Goal: Find specific page/section: Find specific page/section

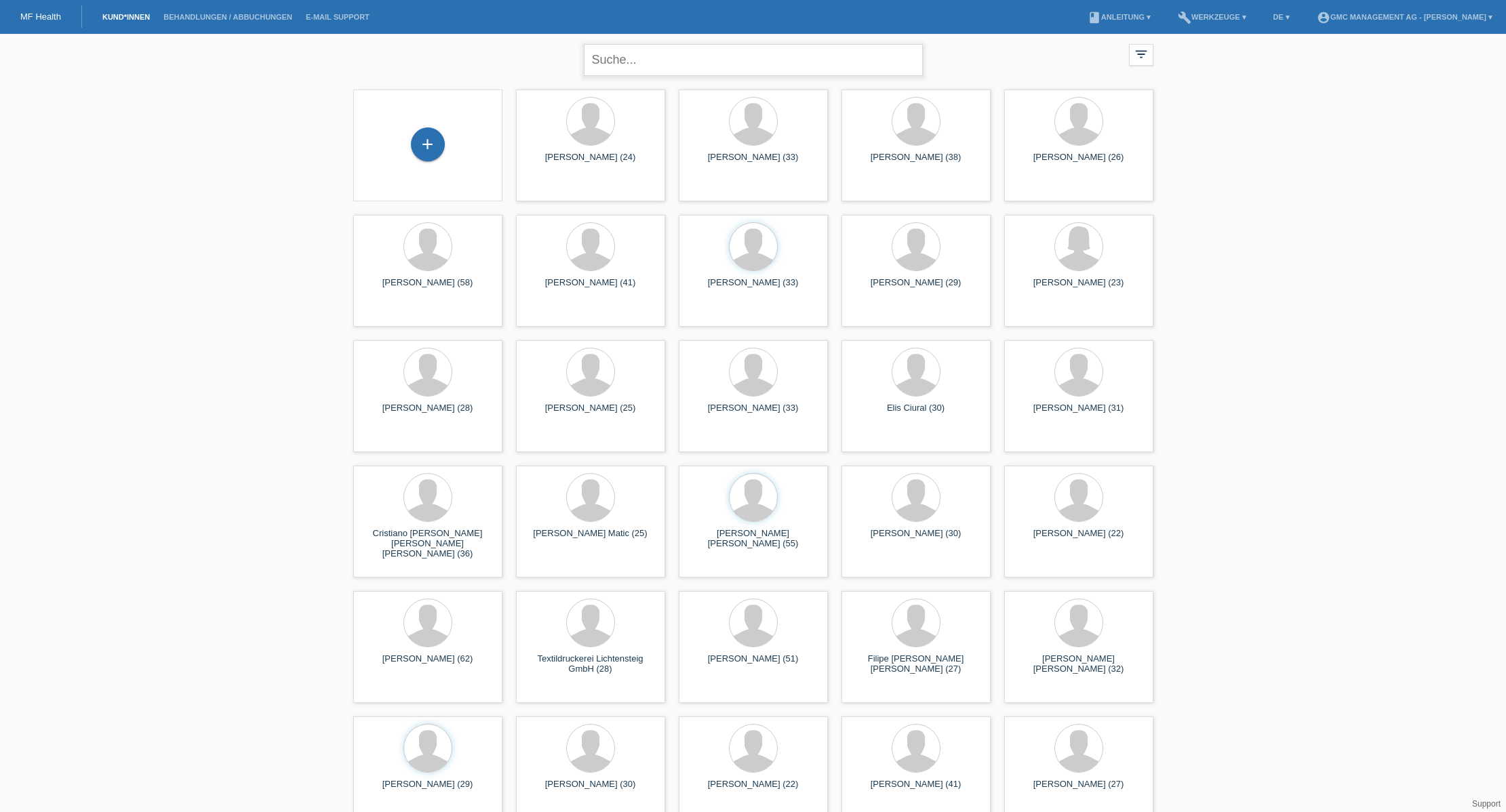
click at [693, 67] on input "text" at bounding box center [753, 60] width 339 height 32
type input "Berisha"
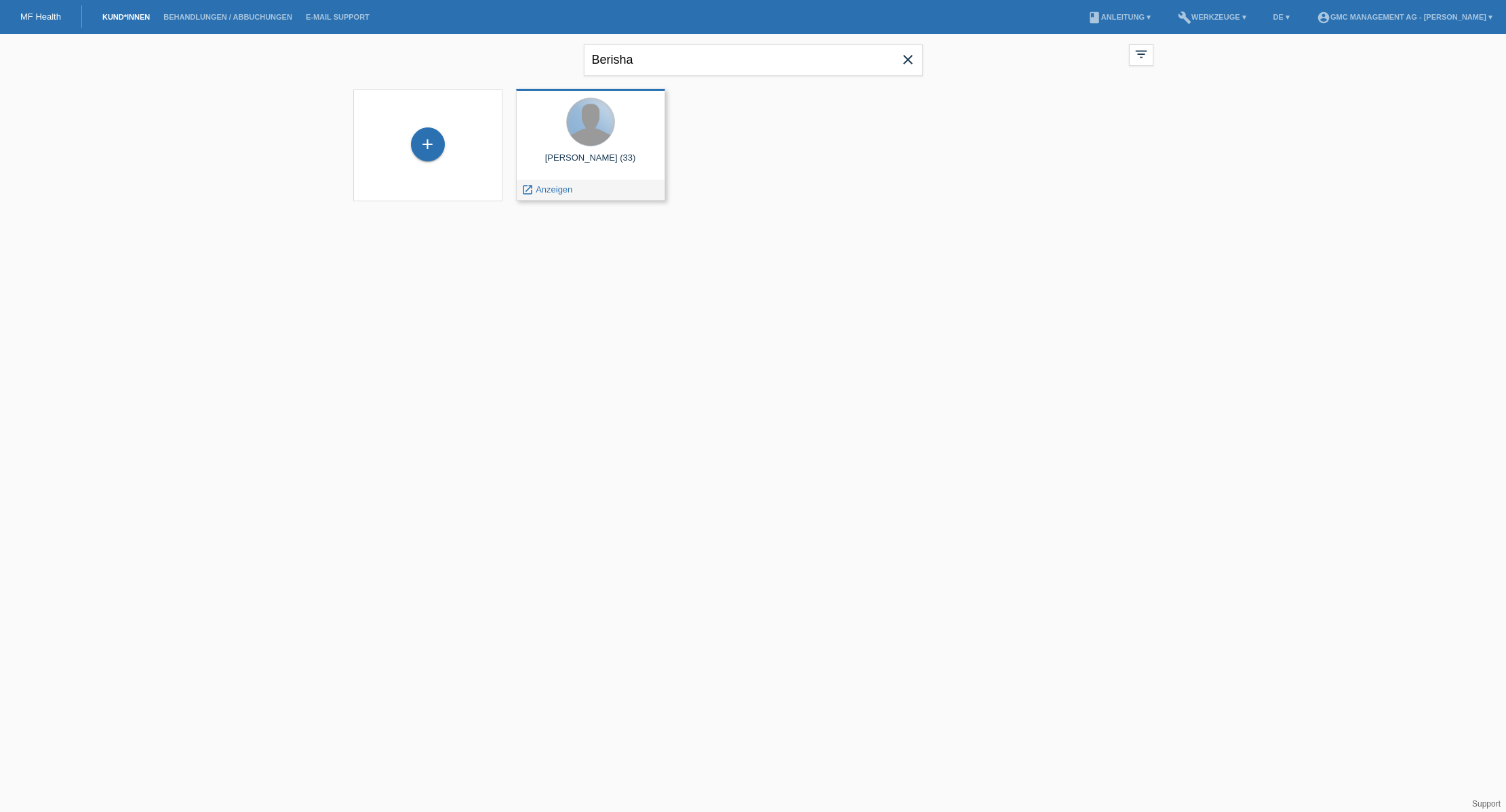
click at [592, 136] on div at bounding box center [591, 122] width 47 height 47
click at [549, 191] on span "Anzeigen" at bounding box center [553, 190] width 36 height 10
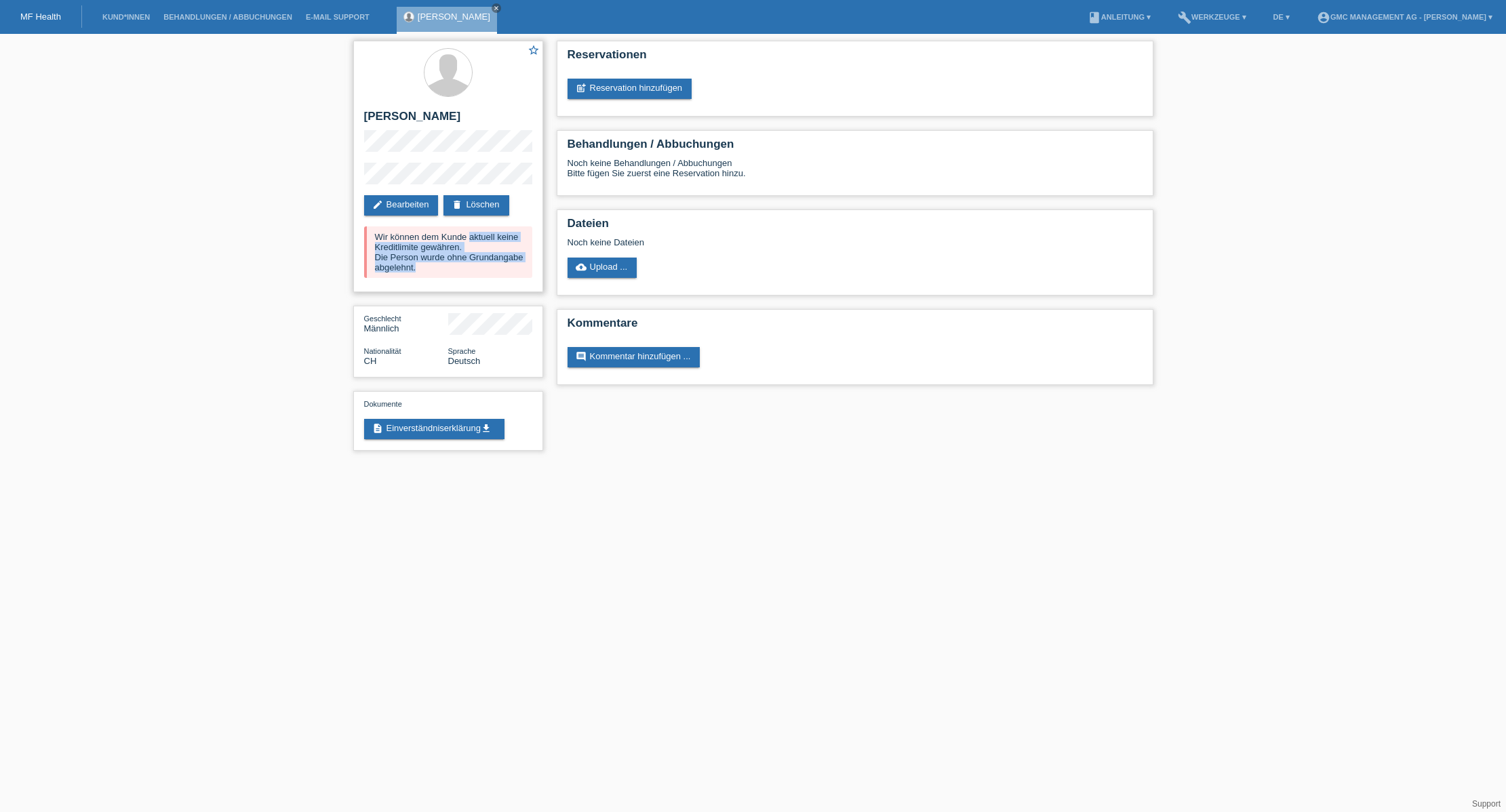
drag, startPoint x: 411, startPoint y: 271, endPoint x: 359, endPoint y: 239, distance: 61.1
click at [359, 240] on div "star_border Milazim Berisha edit Bearbeiten delete Löschen Wir können dem Kunde…" at bounding box center [448, 166] width 190 height 251
click at [493, 8] on icon "close" at bounding box center [496, 8] width 7 height 7
click at [99, 13] on link "Kund*innen" at bounding box center [126, 17] width 61 height 8
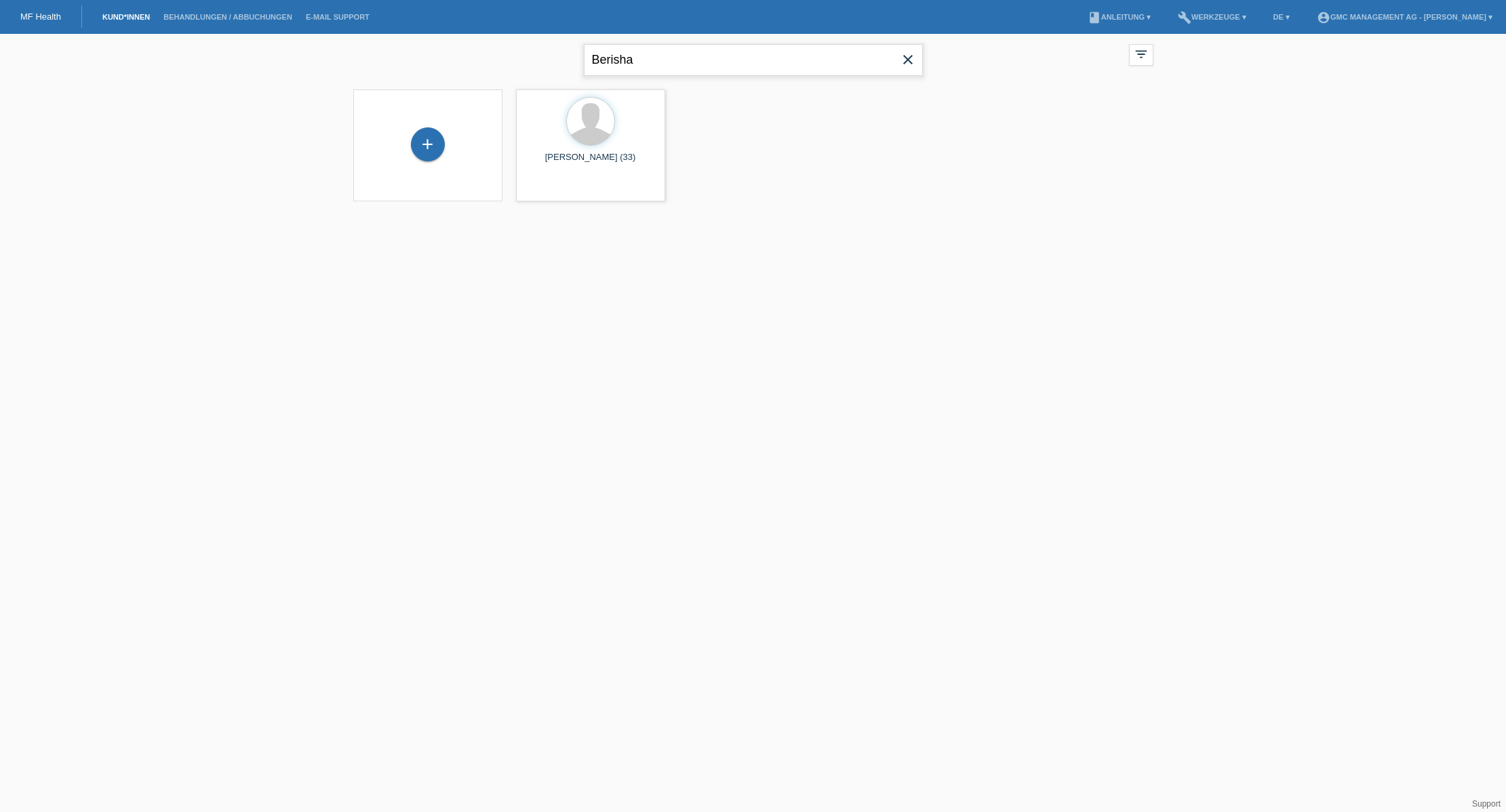
click at [679, 62] on input "Berisha" at bounding box center [753, 60] width 339 height 32
type input "Elias"
click at [603, 177] on div "Santana jean Elias (55) launch Anzeigen" at bounding box center [591, 144] width 149 height 112
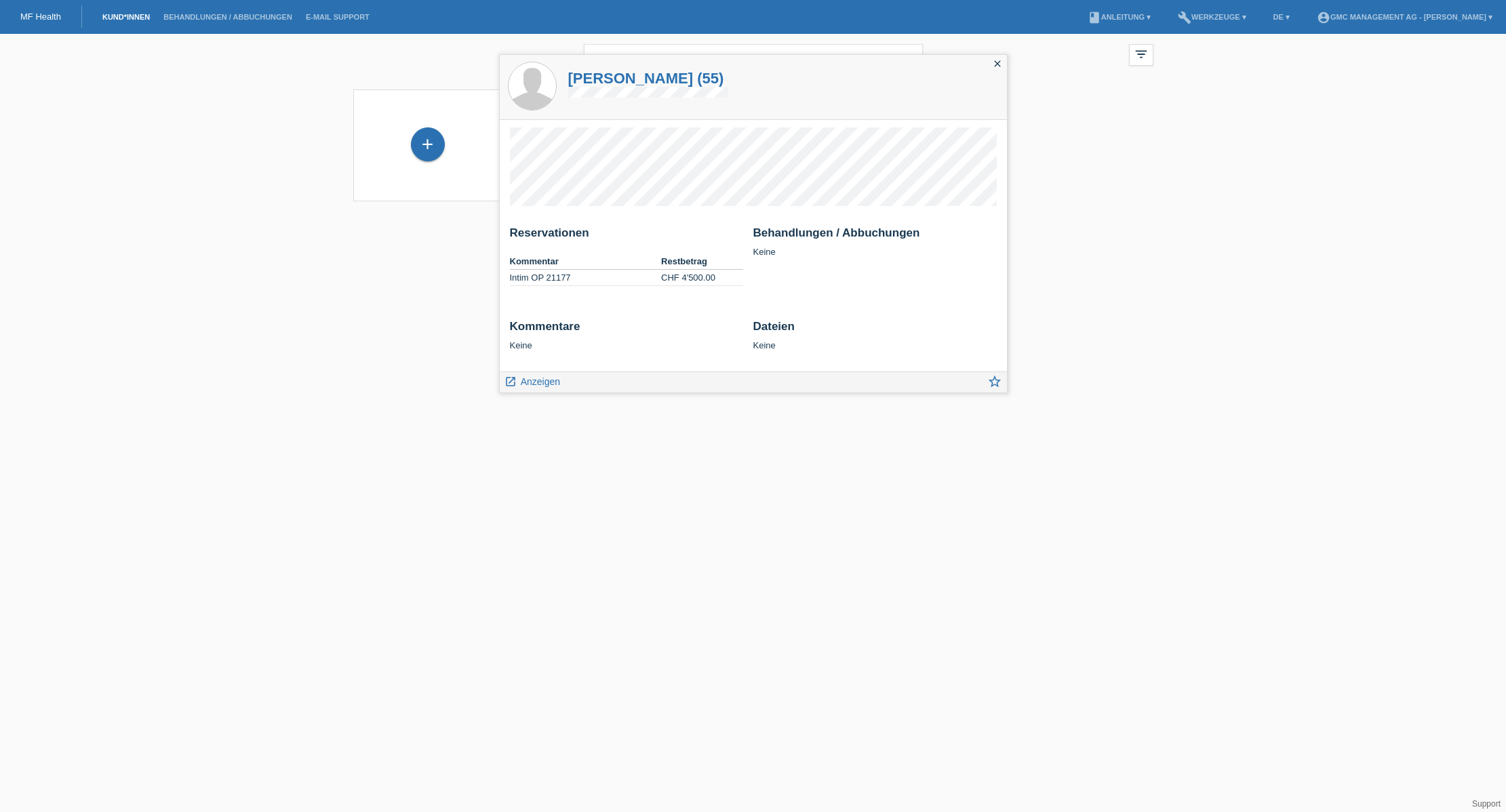
click at [202, 169] on div "Elias close filter_list view_module Alle Kund*innen anzeigen star Markierte Kun…" at bounding box center [753, 126] width 1506 height 185
click at [344, 17] on link "E-Mail Support" at bounding box center [337, 17] width 78 height 8
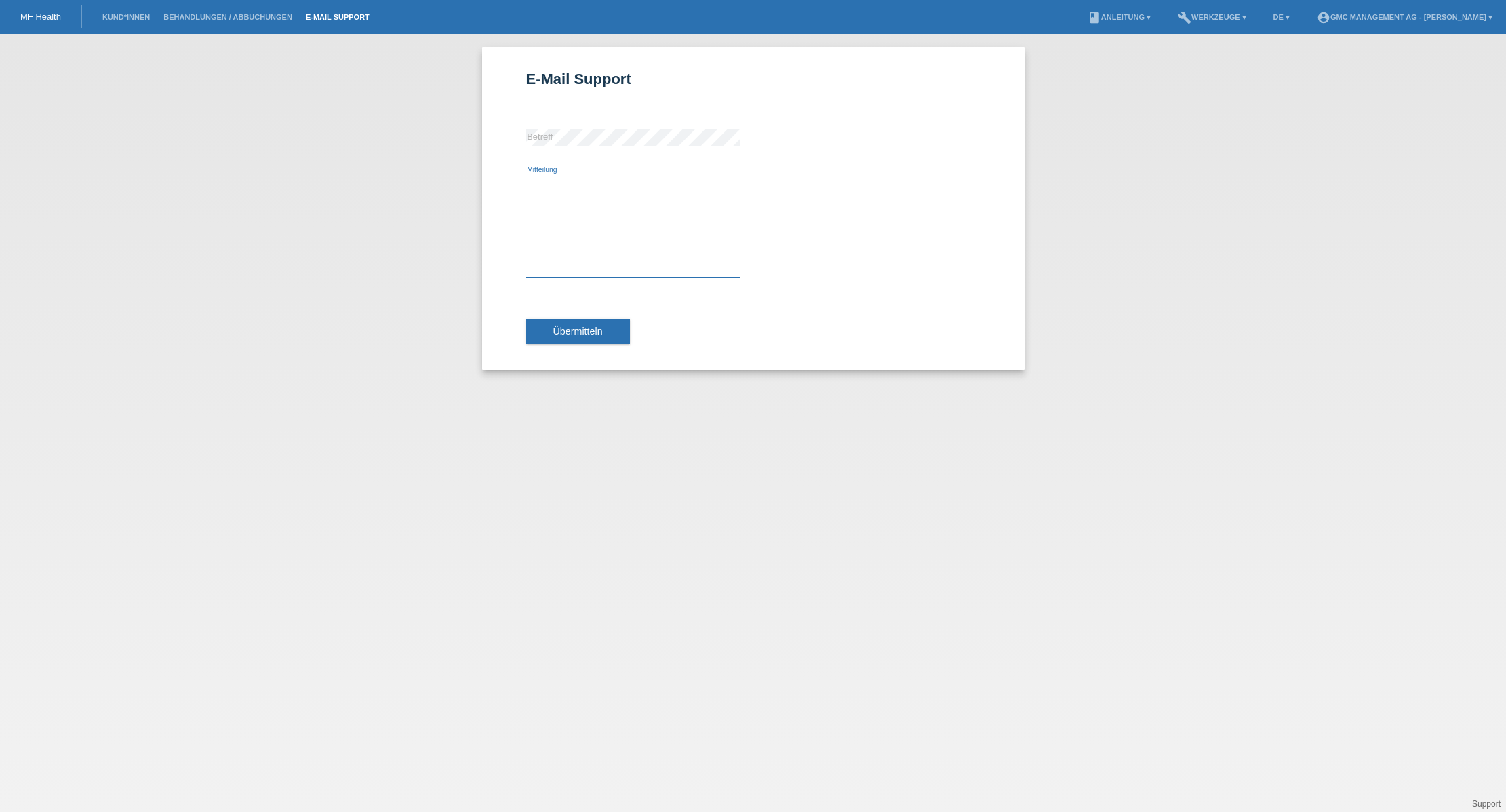
click at [534, 240] on textarea "Mitteilung" at bounding box center [633, 225] width 213 height 102
click at [561, 261] on textarea "Mitteilung" at bounding box center [633, 225] width 213 height 102
click at [138, 24] on li "Kund*innen" at bounding box center [126, 17] width 61 height 35
click at [131, 18] on link "Kund*innen" at bounding box center [126, 17] width 61 height 8
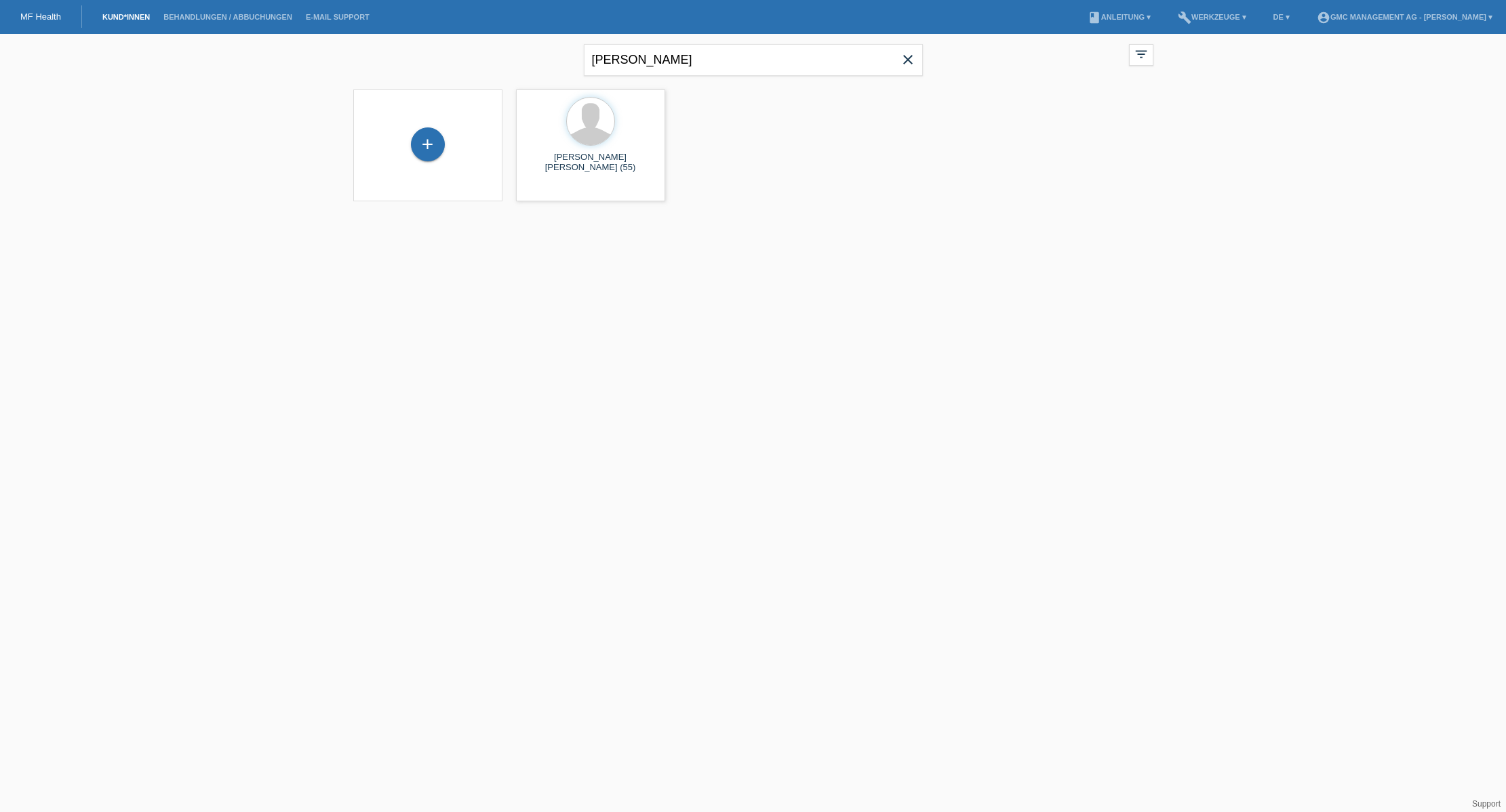
click at [904, 61] on icon "close" at bounding box center [908, 59] width 16 height 16
